Goal: Navigation & Orientation: Go to known website

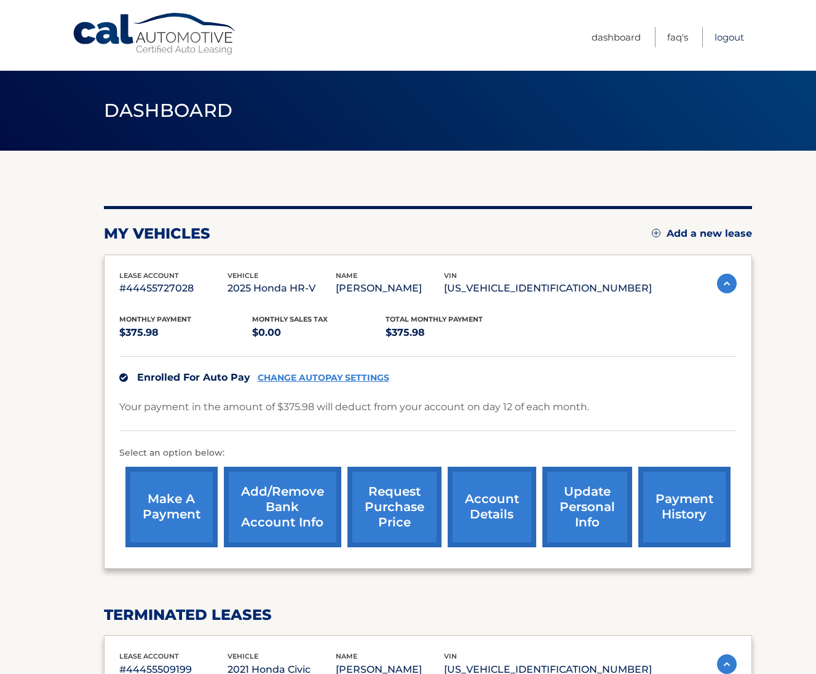
click at [716, 31] on link "Logout" at bounding box center [729, 37] width 30 height 20
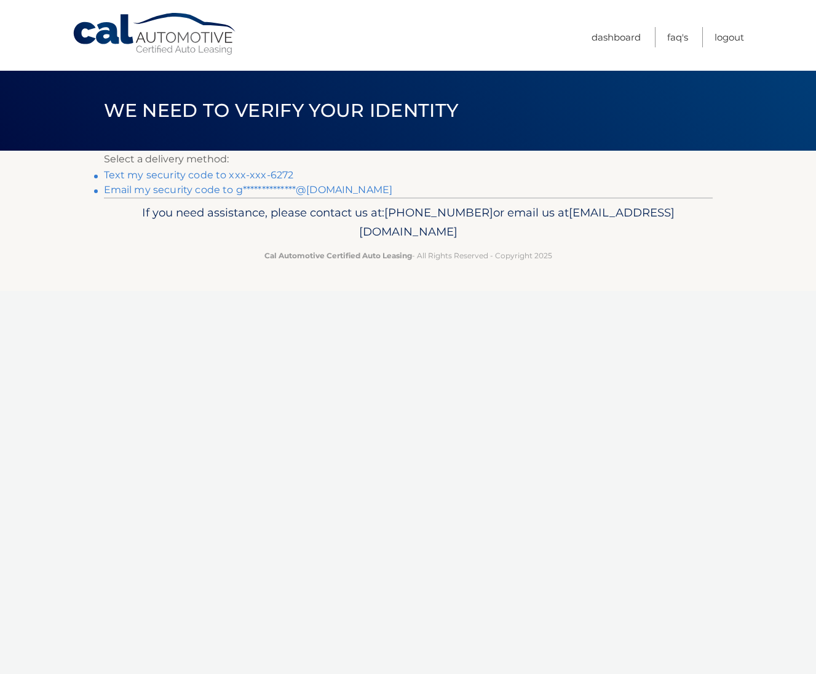
click at [247, 179] on link "Text my security code to xxx-xxx-6272" at bounding box center [199, 175] width 190 height 12
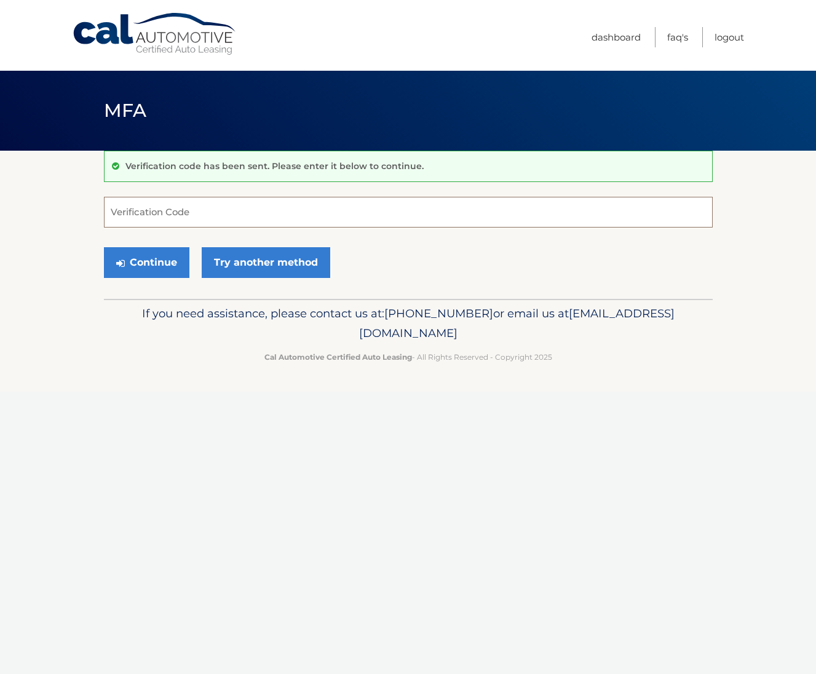
click at [258, 199] on input "Verification Code" at bounding box center [408, 212] width 609 height 31
type input "883295"
click at [146, 262] on button "Continue" at bounding box center [146, 262] width 85 height 31
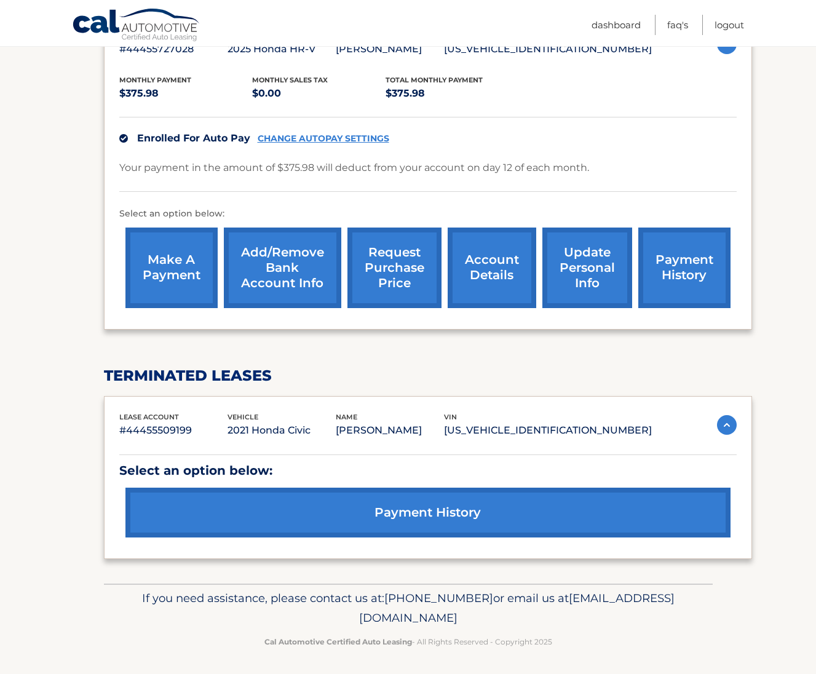
scroll to position [239, 0]
